Goal: Task Accomplishment & Management: Use online tool/utility

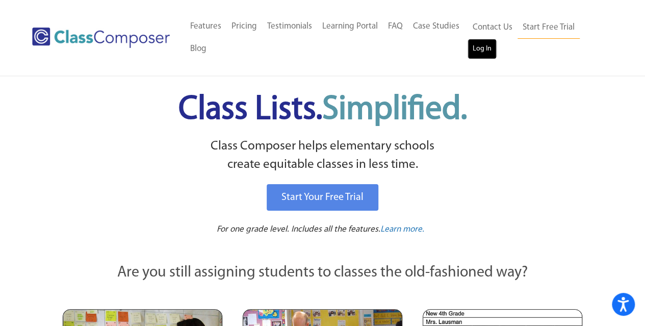
click at [486, 53] on link "Log In" at bounding box center [482, 49] width 29 height 20
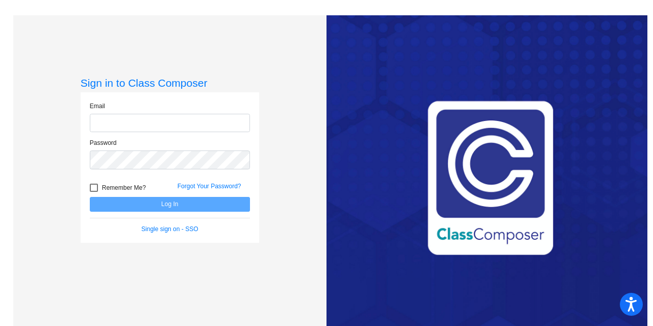
type input "rharter@lcusd.net"
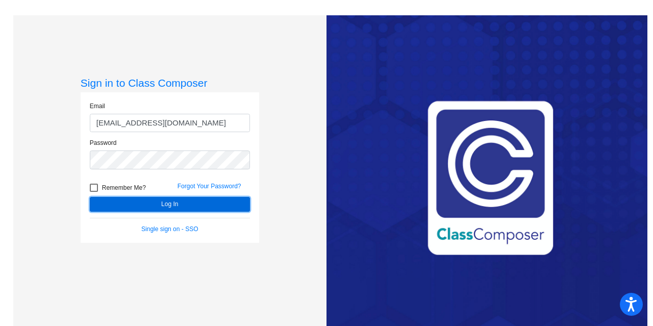
click at [172, 205] on button "Log In" at bounding box center [170, 204] width 160 height 15
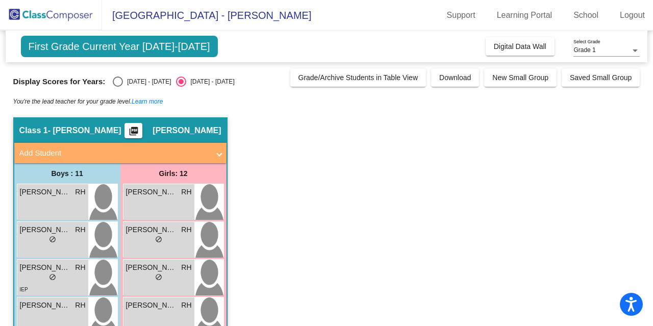
click at [118, 79] on div "Select an option" at bounding box center [118, 82] width 10 height 10
click at [118, 87] on input "2024 - 2025" at bounding box center [117, 87] width 1 height 1
radio input "true"
